Goal: Find specific page/section: Find specific page/section

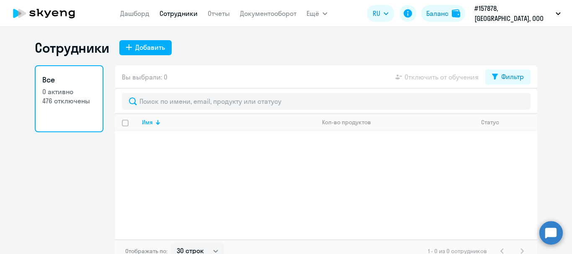
select select "30"
click at [145, 13] on link "Дашборд" at bounding box center [134, 13] width 29 height 8
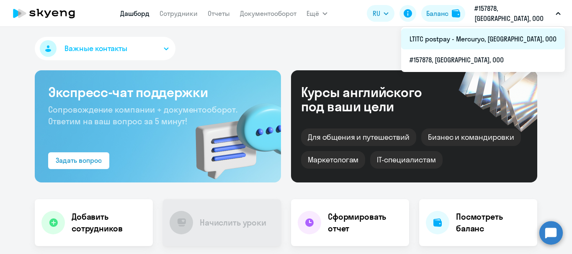
click at [492, 38] on li "LTITC postpay - Mercuryo, [GEOGRAPHIC_DATA], ООО" at bounding box center [483, 38] width 164 height 21
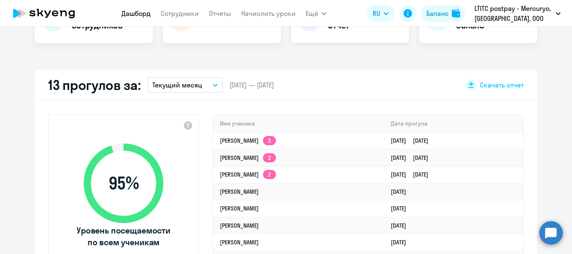
scroll to position [204, 0]
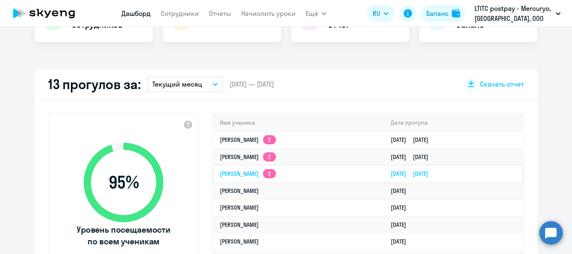
click at [244, 168] on td "[PERSON_NAME] 2" at bounding box center [298, 173] width 171 height 17
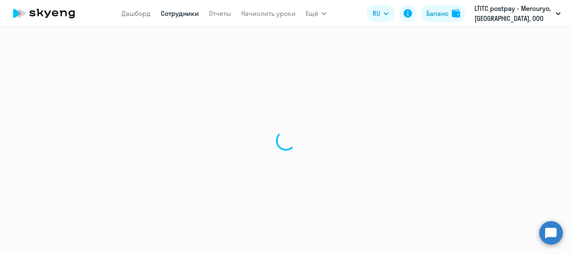
select select "english"
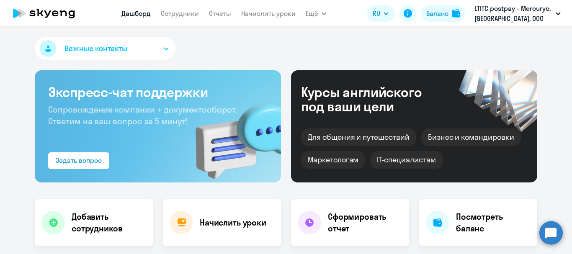
select select "30"
click at [195, 13] on link "Сотрудники" at bounding box center [180, 13] width 38 height 8
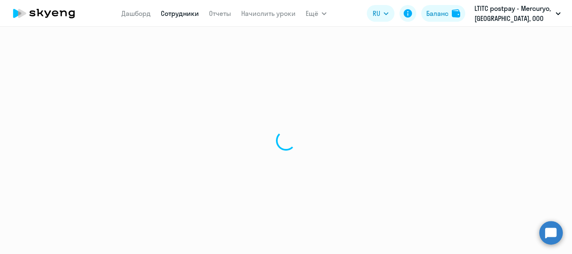
select select "30"
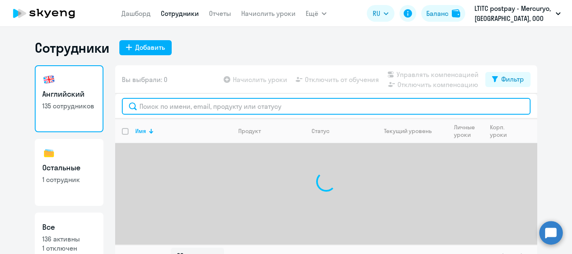
click at [278, 105] on input "text" at bounding box center [326, 106] width 408 height 17
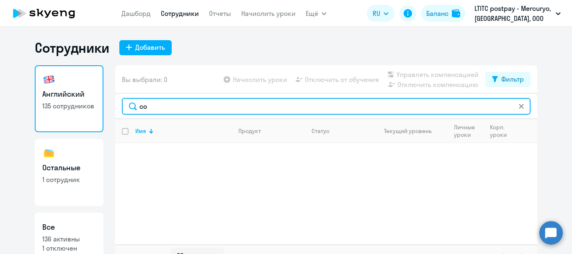
type input "c"
type input "k"
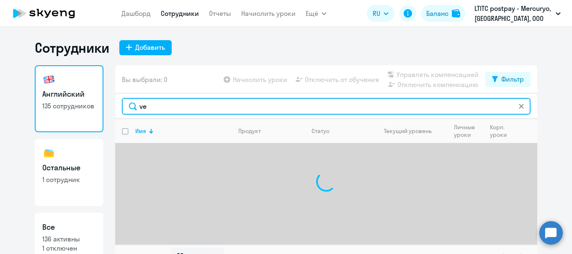
type input "v"
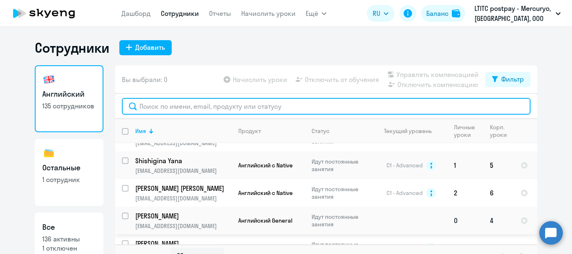
scroll to position [14, 0]
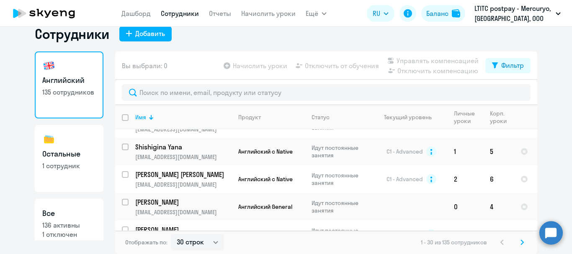
click at [521, 243] on icon at bounding box center [522, 242] width 3 height 5
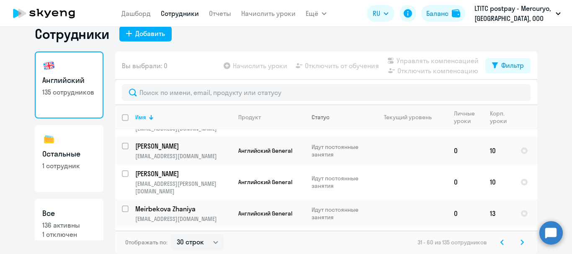
scroll to position [790, 0]
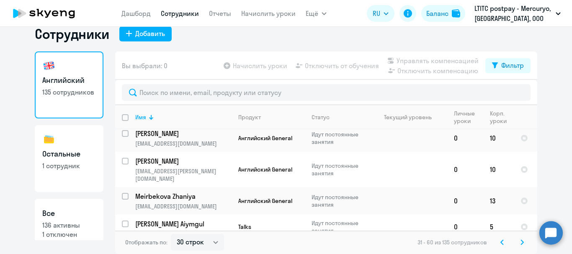
click at [520, 241] on icon at bounding box center [521, 242] width 3 height 6
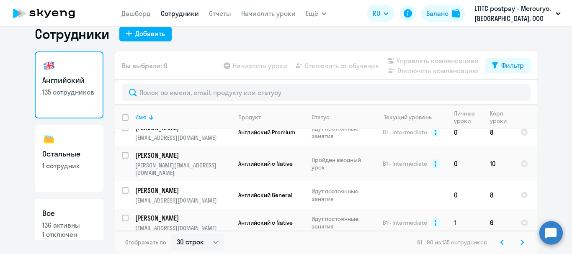
scroll to position [874, 0]
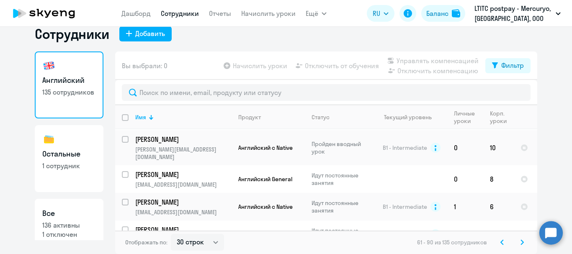
click at [520, 243] on icon at bounding box center [521, 242] width 3 height 6
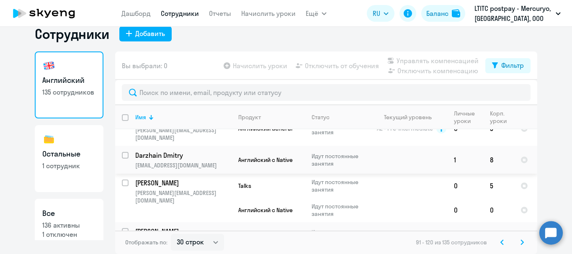
scroll to position [712, 0]
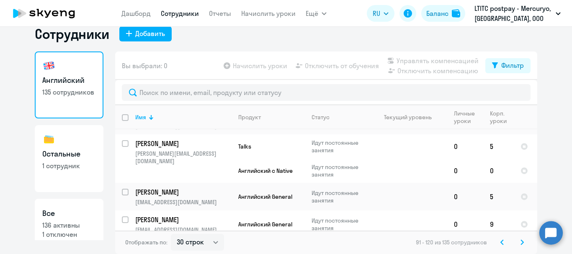
click at [497, 241] on svg-icon at bounding box center [502, 242] width 10 height 10
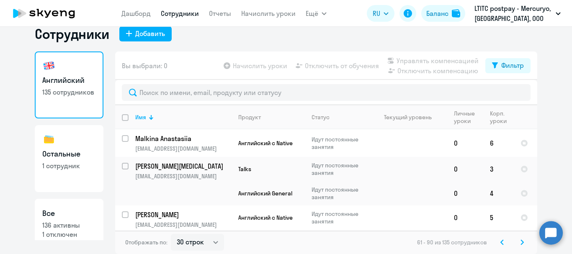
click at [497, 241] on svg-icon at bounding box center [502, 242] width 10 height 10
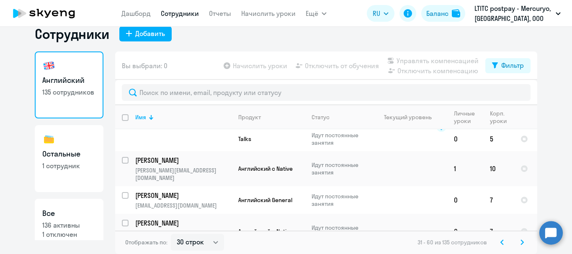
scroll to position [42, 0]
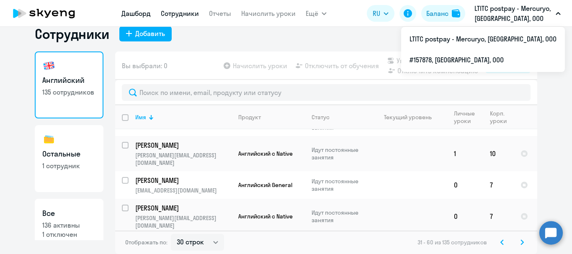
click at [130, 10] on link "Дашборд" at bounding box center [135, 13] width 29 height 8
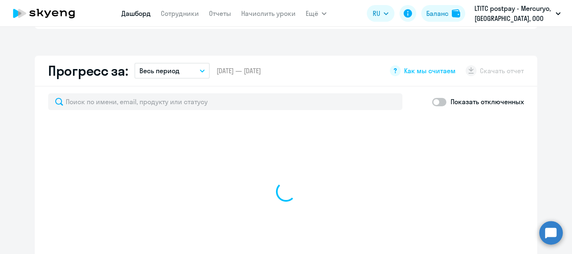
select select "30"
